Goal: Communication & Community: Ask a question

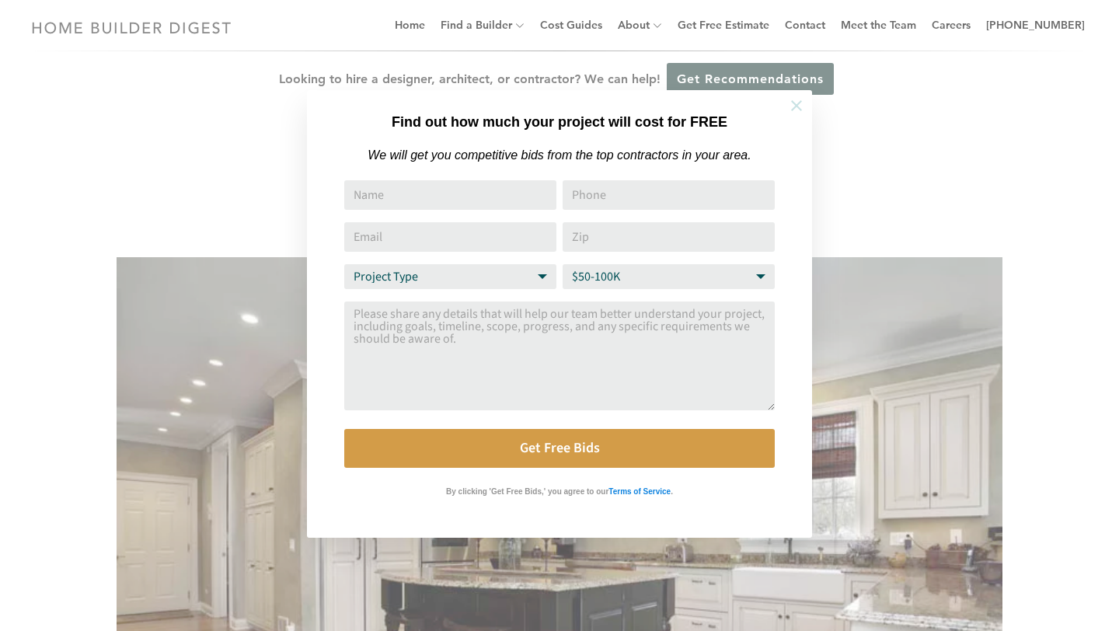
click at [797, 107] on icon at bounding box center [796, 105] width 17 height 17
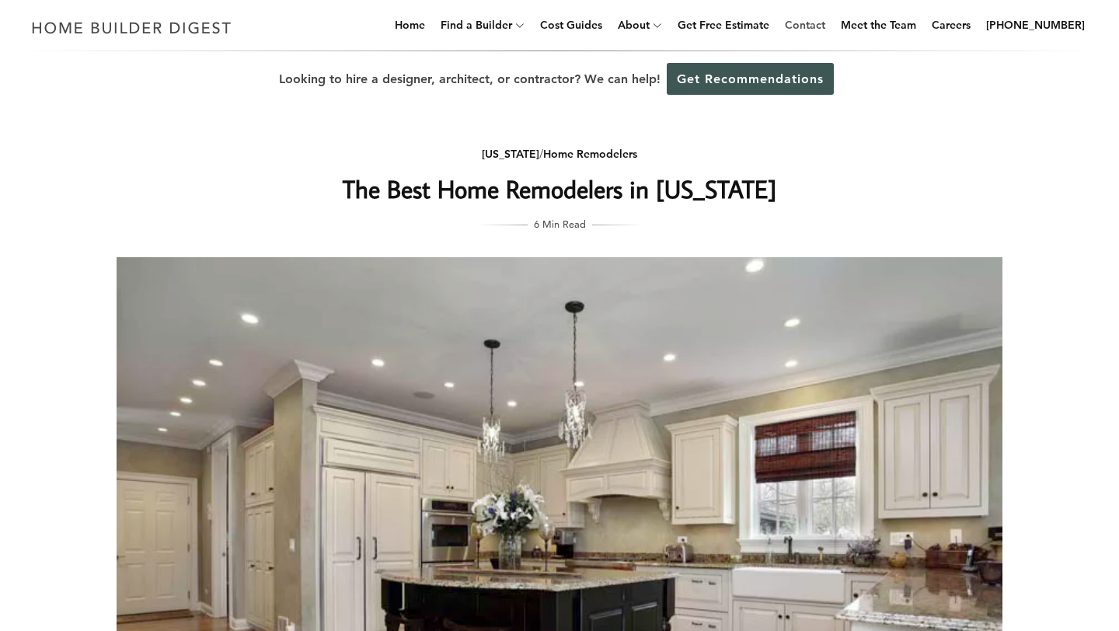
click at [830, 26] on link "Contact" at bounding box center [805, 25] width 53 height 50
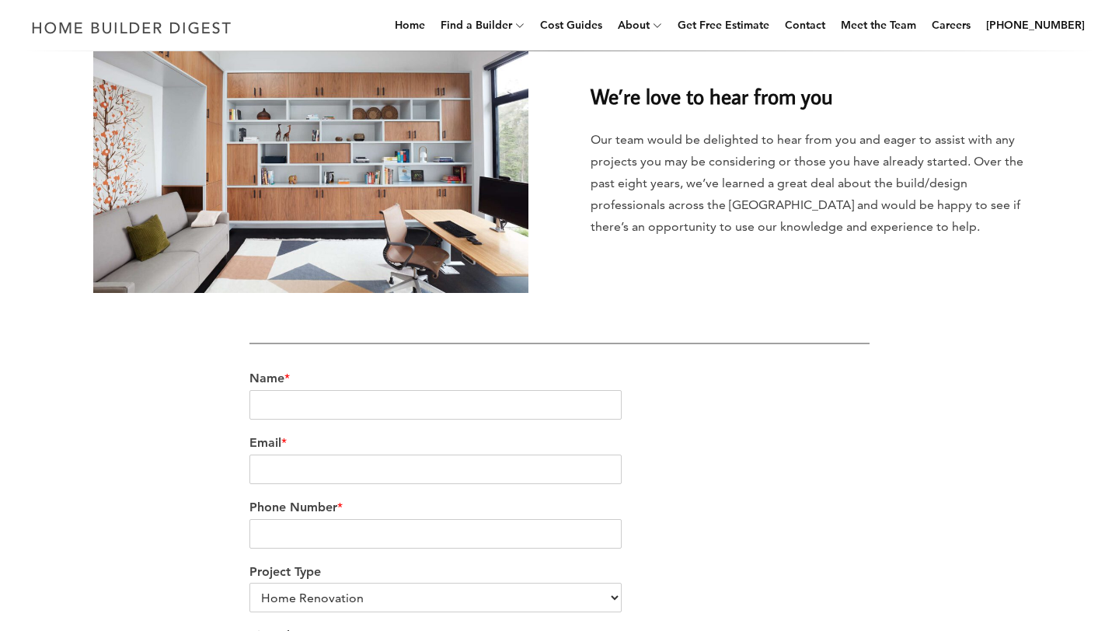
scroll to position [197, 0]
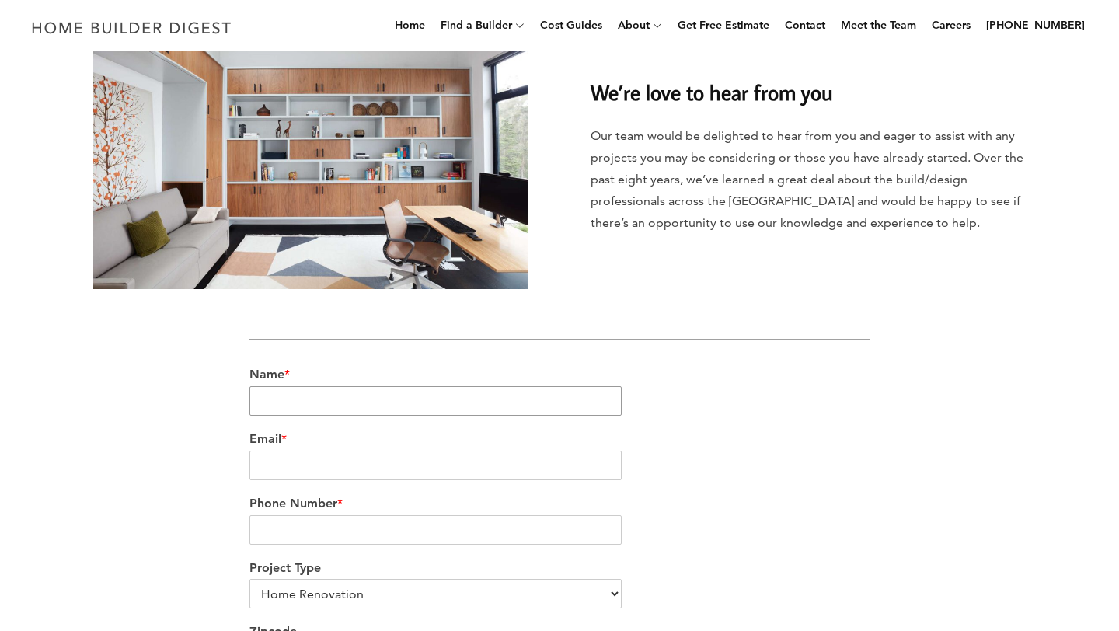
click at [413, 399] on input "Name *" at bounding box center [435, 401] width 372 height 30
type input "Nicole Harry"
click at [355, 463] on input "Email *" at bounding box center [435, 466] width 372 height 30
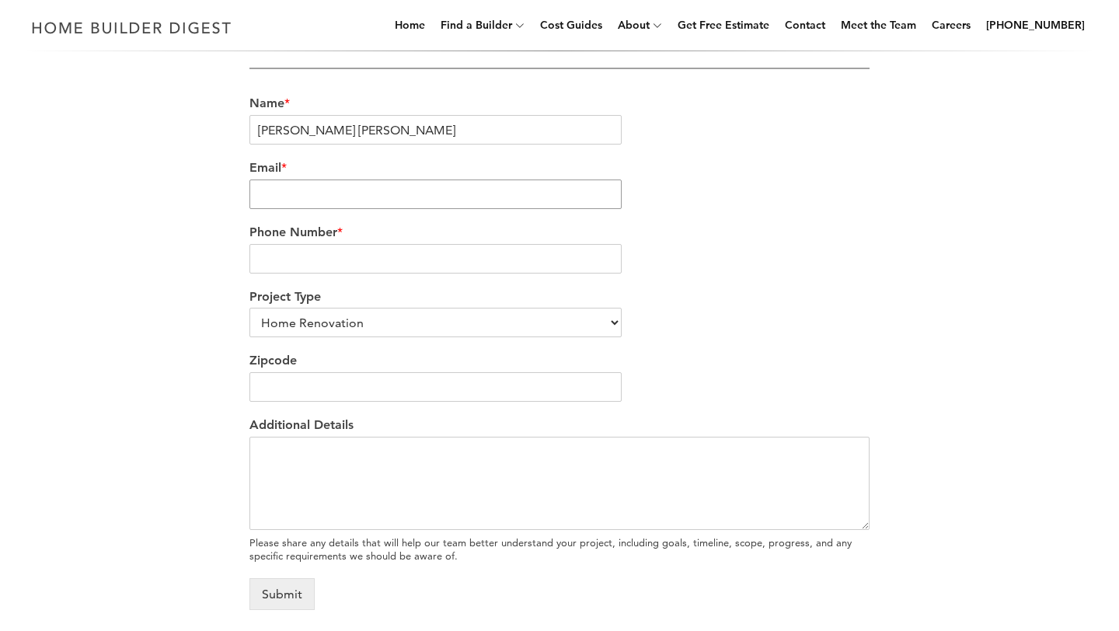
scroll to position [490, 0]
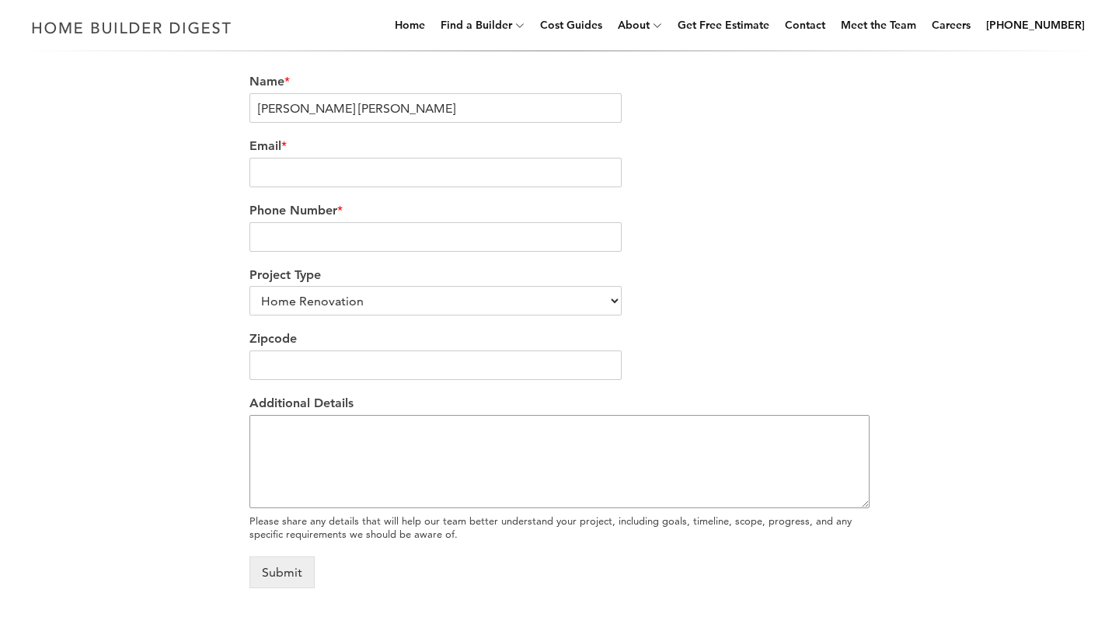
click at [302, 489] on textarea "Additional Details" at bounding box center [559, 461] width 620 height 93
paste textarea "My Husband and I are planning to remodel the very first home we bought right af…"
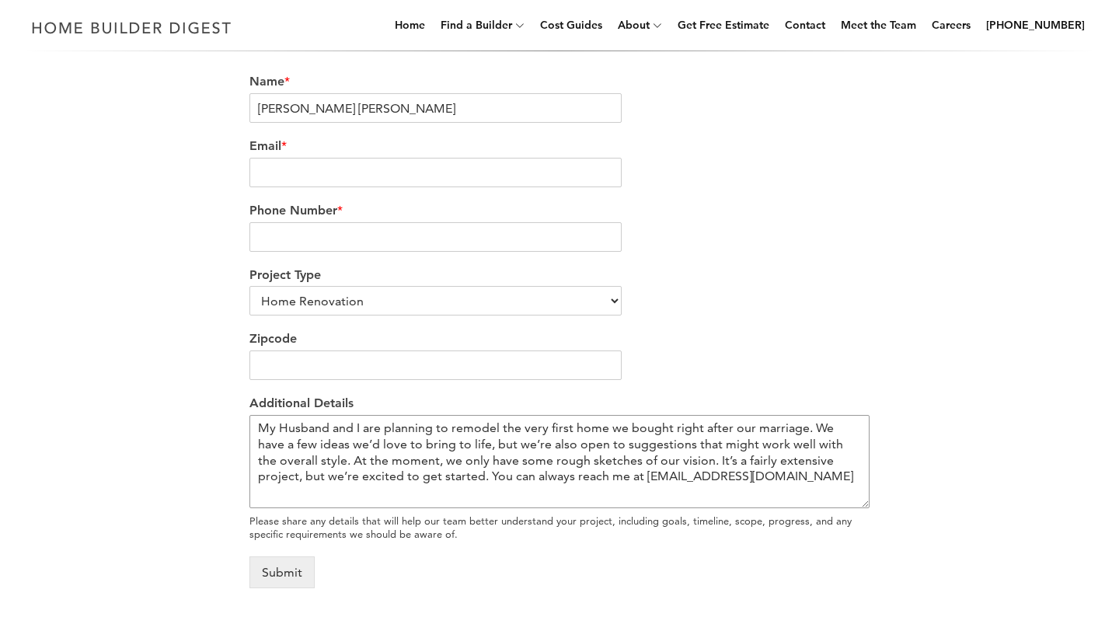
type textarea "My Husband and I are planning to remodel the very first home we bought right af…"
click at [359, 368] on input "Zipcode" at bounding box center [435, 366] width 372 height 30
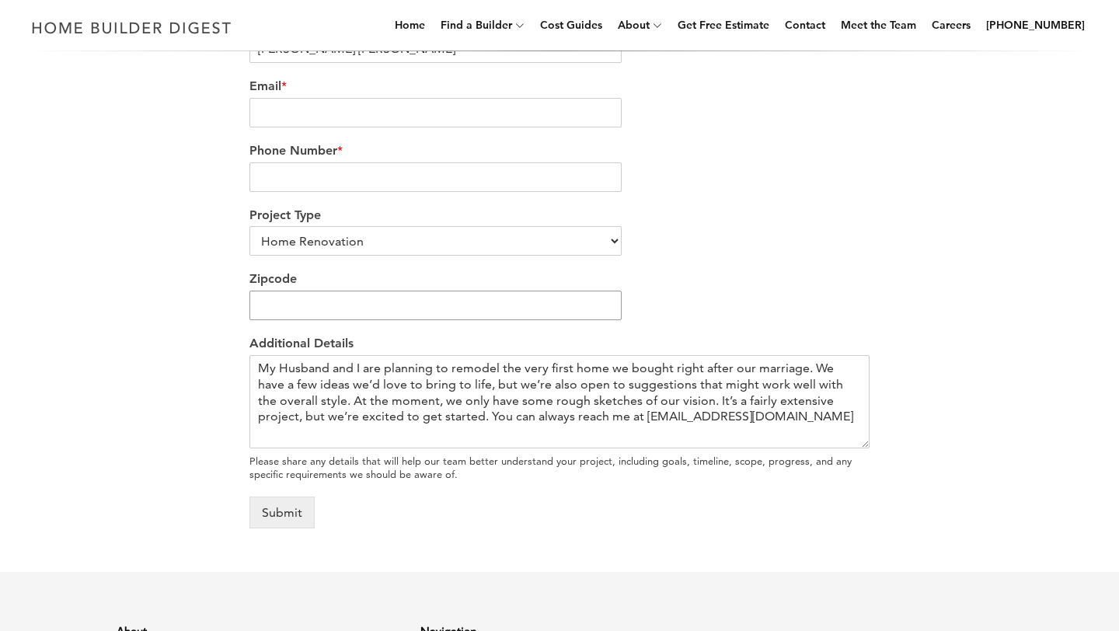
scroll to position [565, 0]
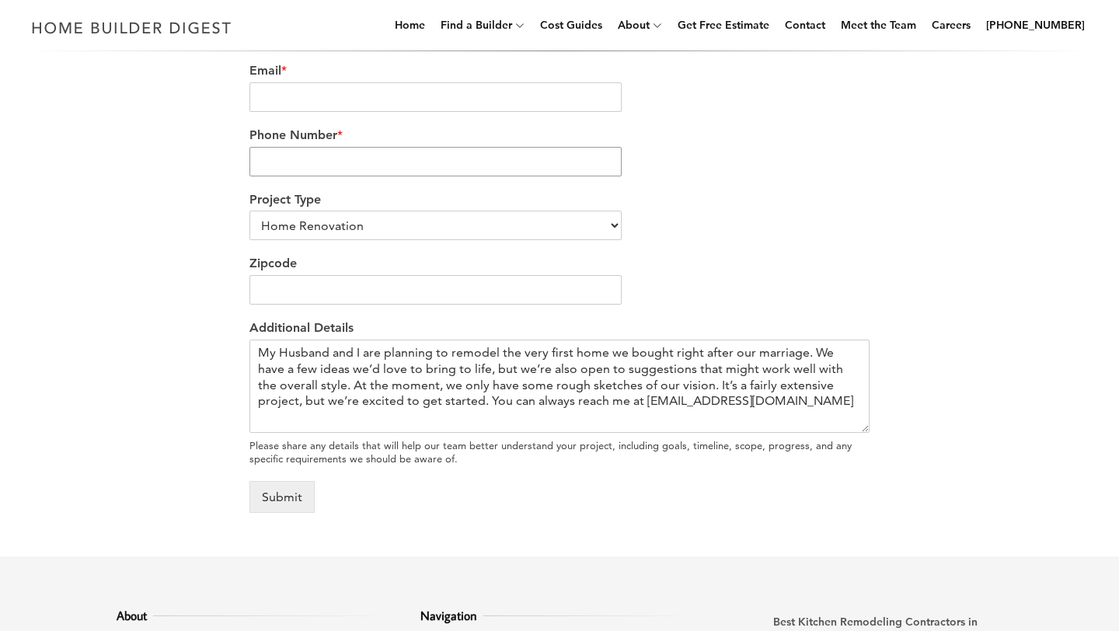
click at [340, 166] on input "Phone Number *" at bounding box center [435, 162] width 372 height 30
click at [357, 100] on input "Email *" at bounding box center [435, 97] width 372 height 30
drag, startPoint x: 464, startPoint y: 98, endPoint x: 327, endPoint y: 96, distance: 136.8
click at [327, 96] on input "My Husband and I are planning to remodel the very first home we bought right af…" at bounding box center [435, 97] width 372 height 30
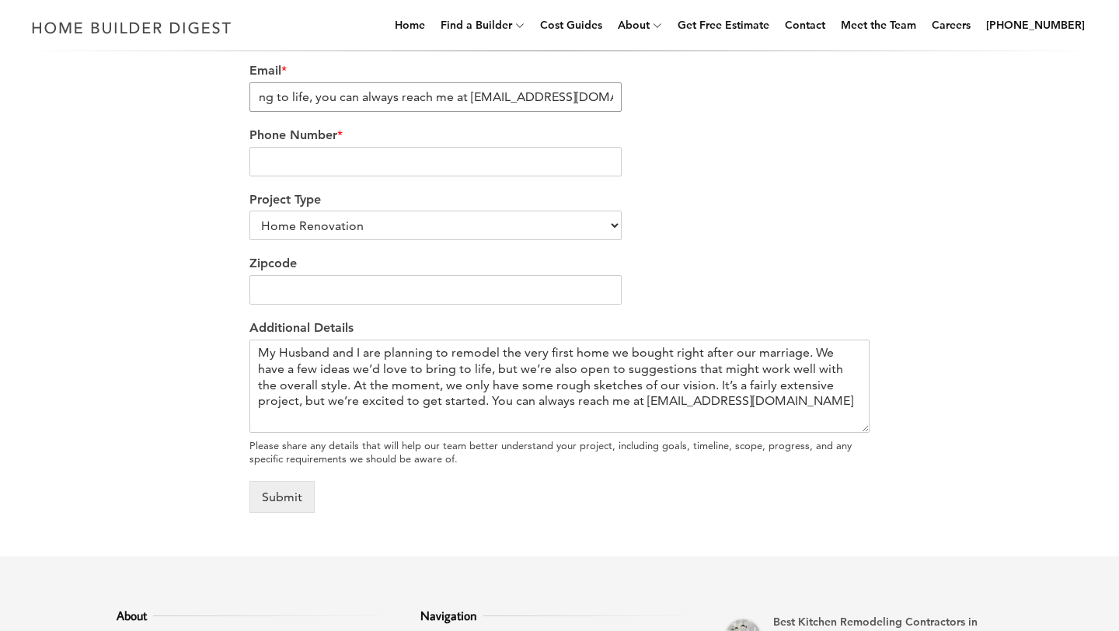
click at [467, 99] on input "My Husband and I are planning to remodel the very first home we bought right af…" at bounding box center [435, 97] width 372 height 30
drag, startPoint x: 467, startPoint y: 99, endPoint x: 432, endPoint y: 100, distance: 35.0
click at [432, 100] on input "My Husband and I are planning to remodel the very first home we bought right af…" at bounding box center [435, 97] width 372 height 30
click at [462, 98] on input "My Husband and I are planning to remodel the very first home we bought right af…" at bounding box center [435, 97] width 372 height 30
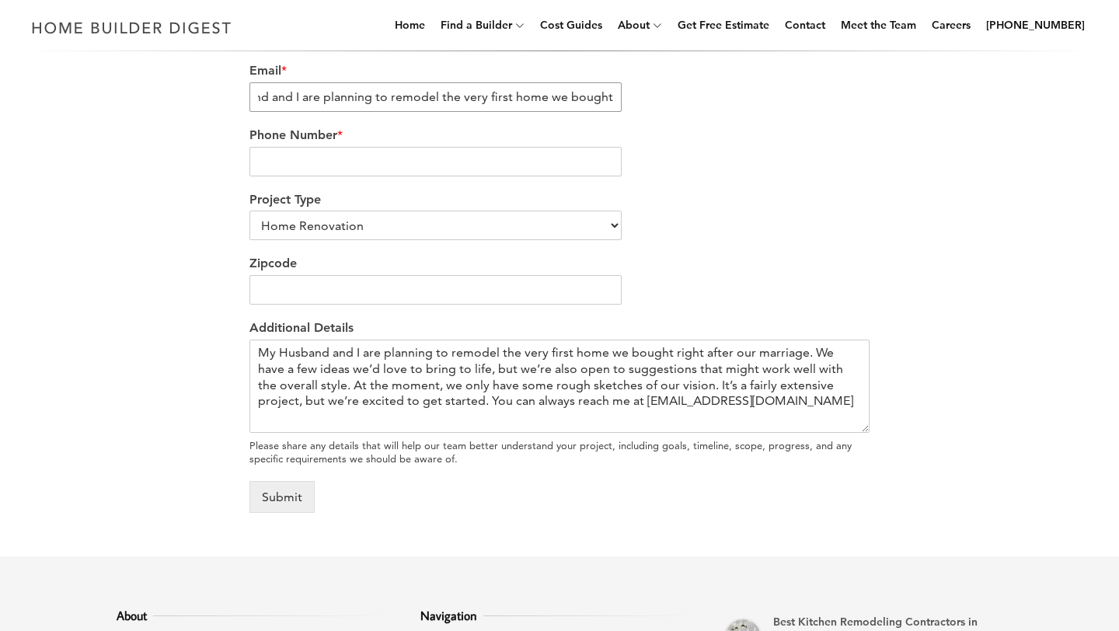
scroll to position [0, 0]
drag, startPoint x: 460, startPoint y: 98, endPoint x: 184, endPoint y: 115, distance: 276.4
click at [184, 115] on div "We’re love to hear from you Our team would be delighted to hear from you and ea…" at bounding box center [560, 66] width 886 height 932
click at [263, 103] on input "My Husband and I are planning to remodel the very first home we bought right af…" at bounding box center [435, 97] width 372 height 30
drag, startPoint x: 263, startPoint y: 103, endPoint x: 531, endPoint y: 120, distance: 268.6
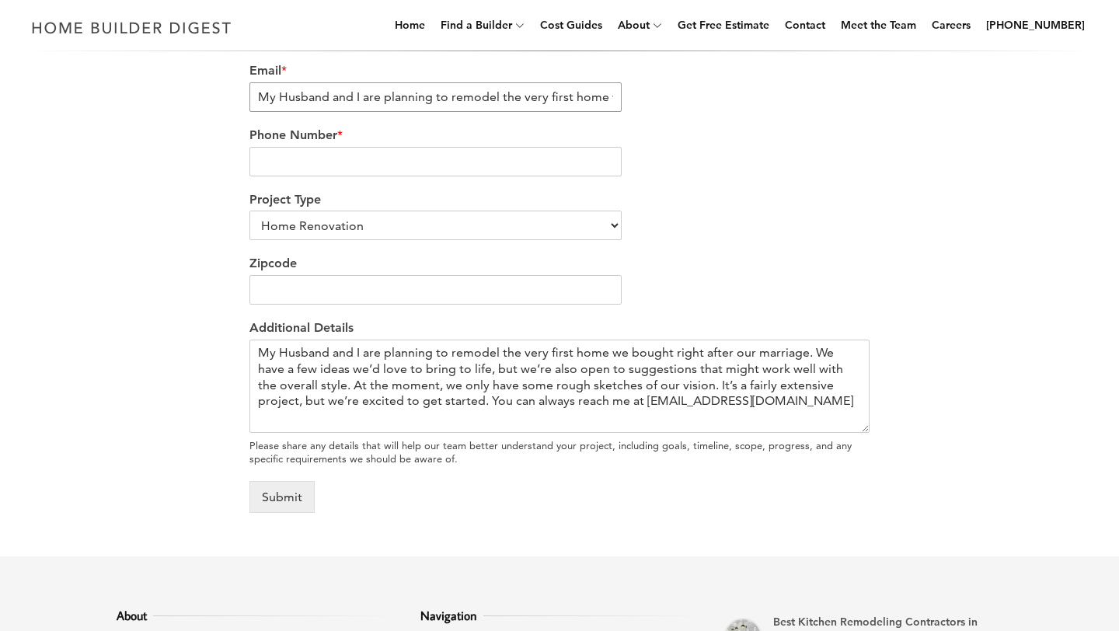
click at [531, 120] on div "Email * My Husband and I are planning to remodel the very first home we bought …" at bounding box center [559, 87] width 620 height 65
click at [563, 102] on input "My Husband and I are planning to remodel the very first home we bought right af…" at bounding box center [435, 97] width 372 height 30
click at [469, 99] on input "My Husband and I are planning to remodel the very first home we bought right af…" at bounding box center [435, 97] width 372 height 30
drag, startPoint x: 469, startPoint y: 99, endPoint x: 326, endPoint y: 106, distance: 142.4
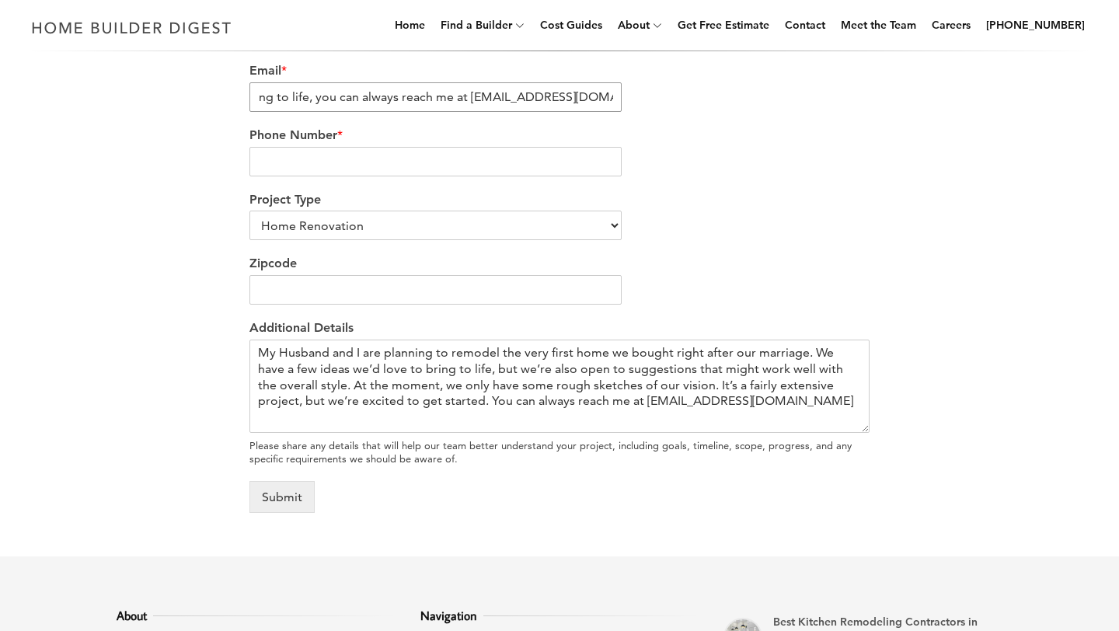
click at [326, 106] on input "My Husband and I are planning to remodel the very first home we bought right af…" at bounding box center [435, 97] width 372 height 30
click at [365, 96] on input "My Husband and I are planning to remodel the very first home we bought right af…" at bounding box center [435, 97] width 372 height 30
click at [466, 97] on input "My Husband and I are planning to remodel the very first home we bought right af…" at bounding box center [435, 97] width 372 height 30
drag, startPoint x: 462, startPoint y: 97, endPoint x: 302, endPoint y: 92, distance: 160.2
click at [302, 92] on input "My Husband and I are planning to remodel the very first home we bought right af…" at bounding box center [435, 97] width 372 height 30
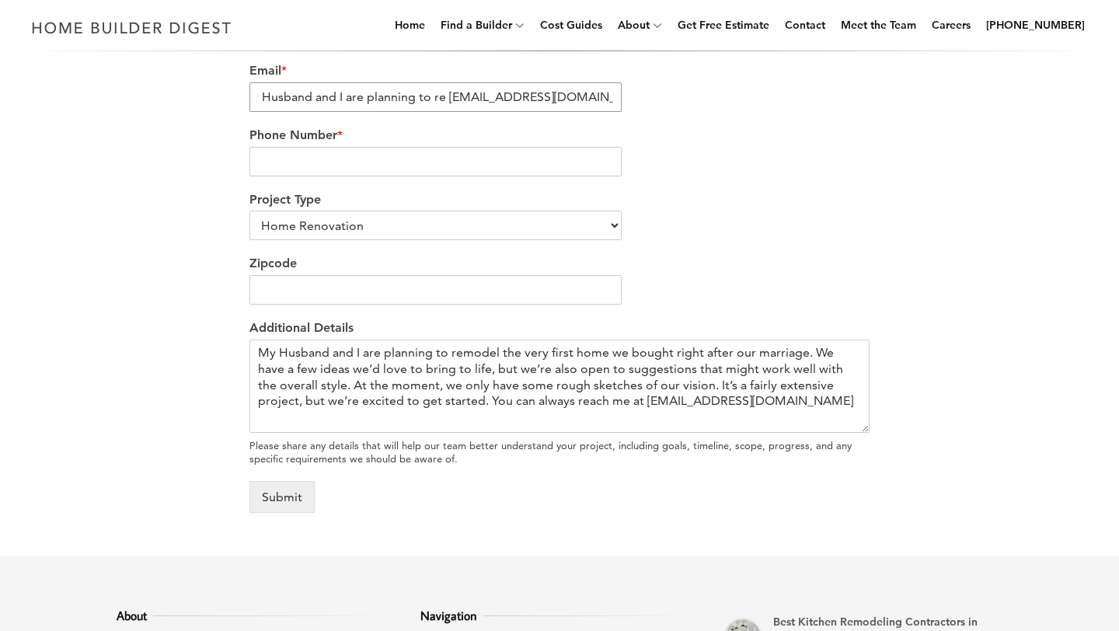
scroll to position [0, 0]
type input "Stapfundinv@outlook.com"
click at [288, 178] on div "Phone Number *" at bounding box center [559, 152] width 620 height 65
click at [312, 161] on input "Phone Number *" at bounding box center [435, 162] width 372 height 30
type input "3108946074"
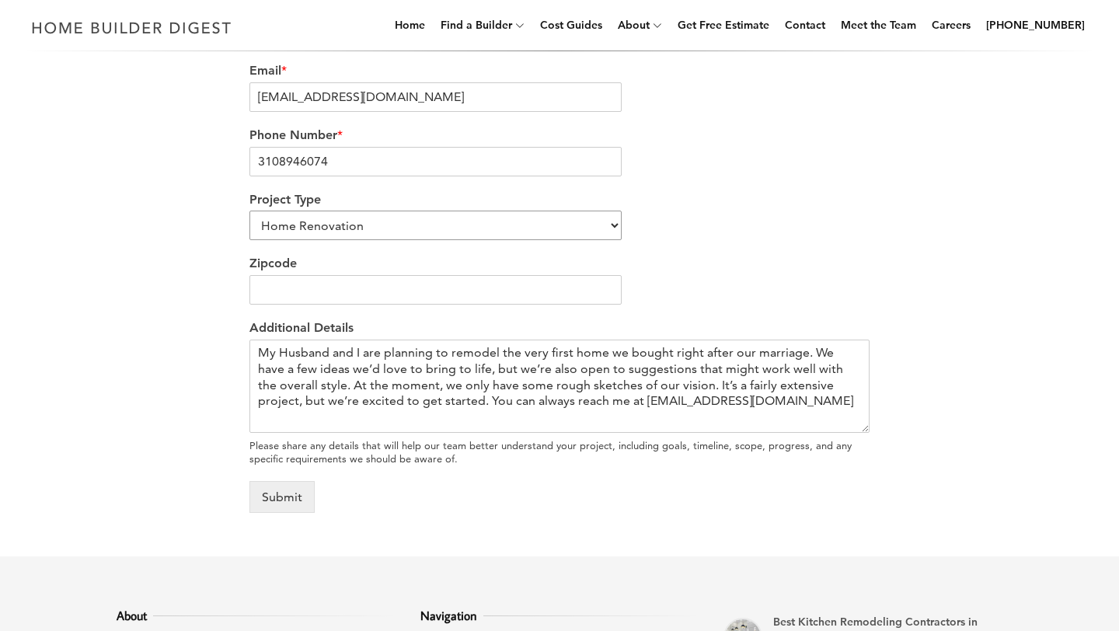
click at [295, 225] on select "Home Renovation Custom Home Builder Commercial Renovation Other" at bounding box center [435, 226] width 372 height 30
click at [249, 212] on select "Home Renovation Custom Home Builder Commercial Renovation Other" at bounding box center [435, 226] width 372 height 30
click at [313, 290] on input "Zipcode" at bounding box center [435, 290] width 372 height 30
click at [591, 297] on input "Zipcode" at bounding box center [435, 290] width 372 height 30
type input "33503"
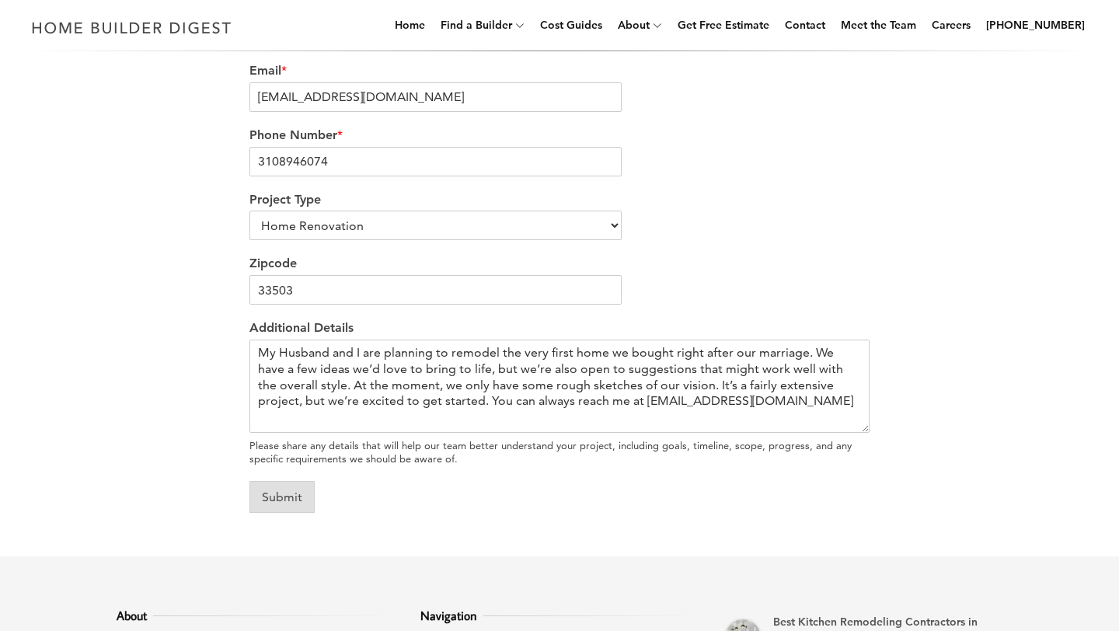
click at [296, 497] on button "Submit" at bounding box center [281, 497] width 65 height 32
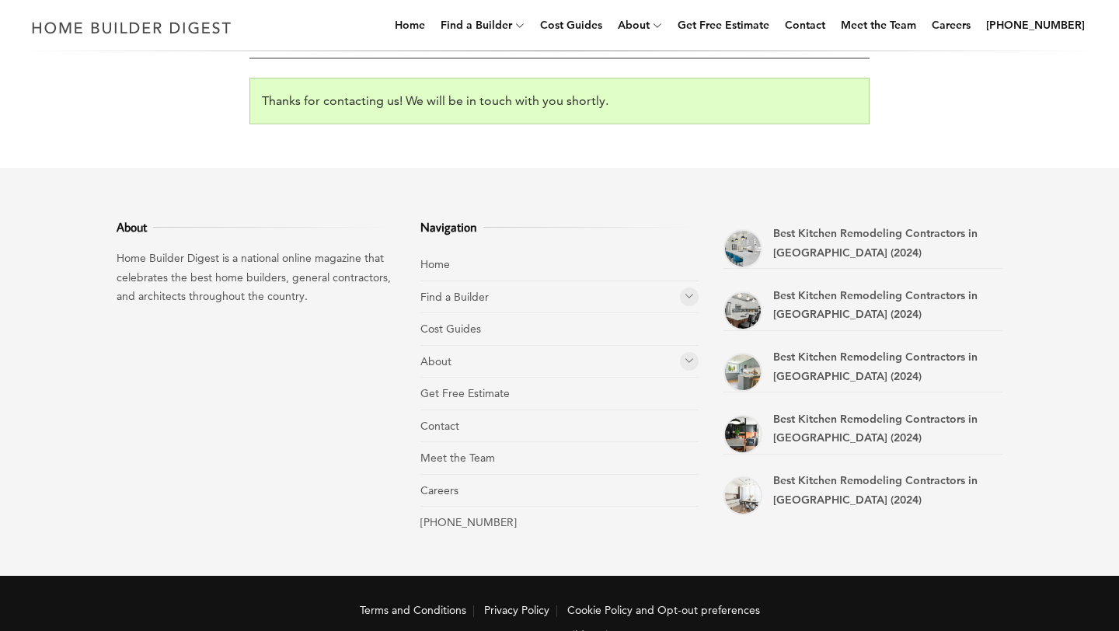
scroll to position [473, 0]
